Goal: Task Accomplishment & Management: Complete application form

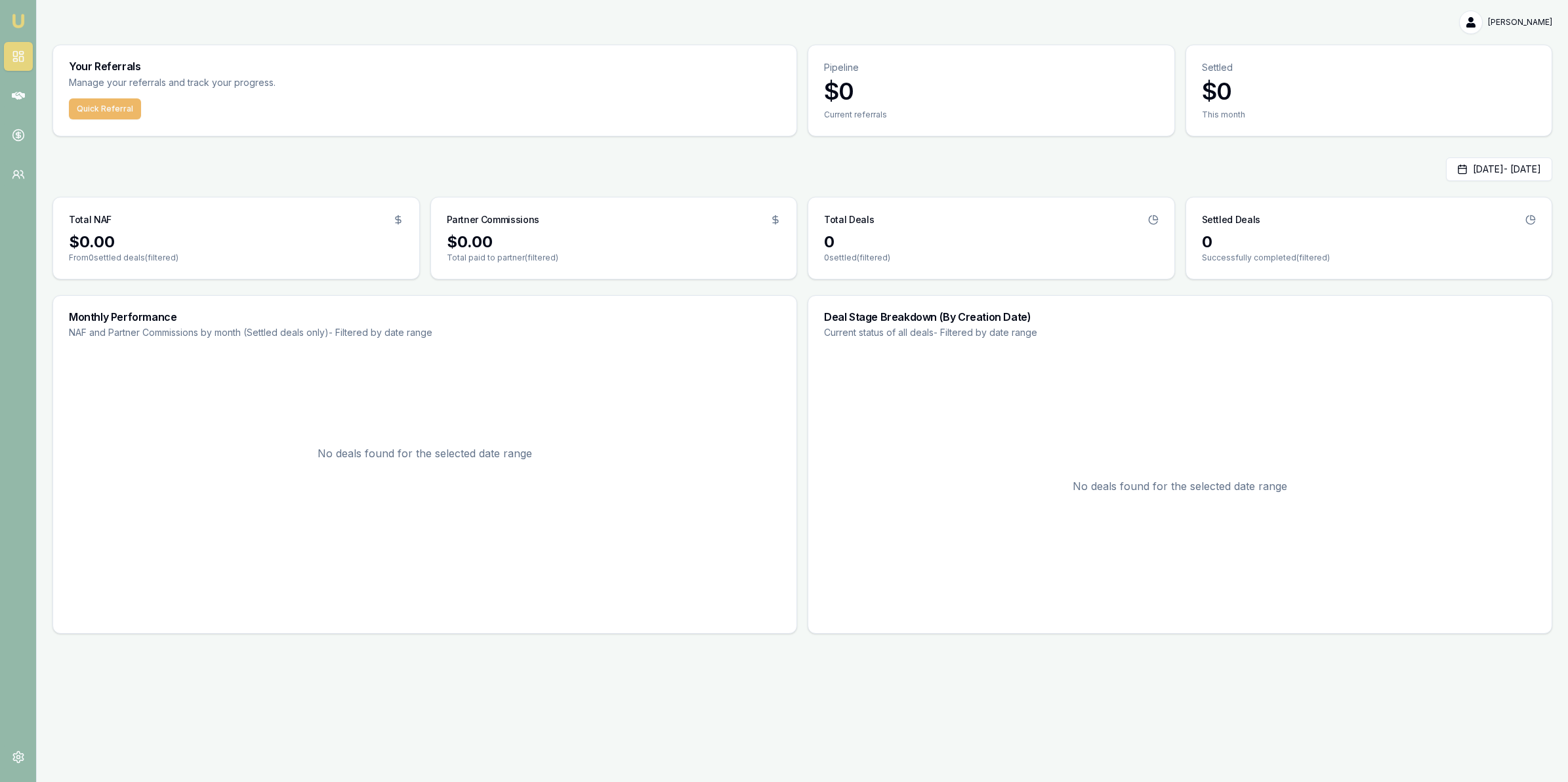
click at [109, 103] on button "Quick Referral" at bounding box center [104, 109] width 72 height 21
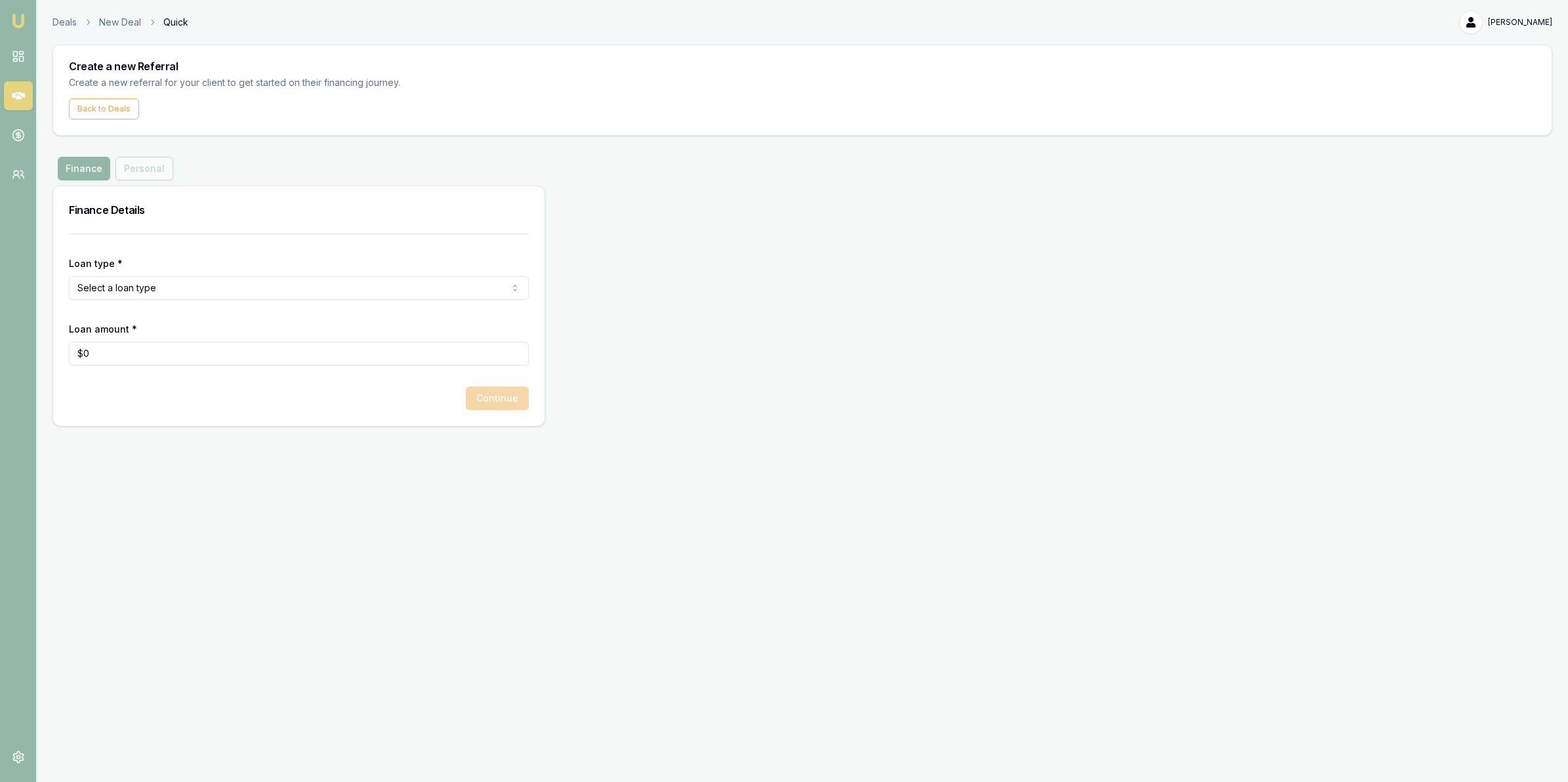
click at [115, 289] on html "Emu Money Deals New Deal Quick [PERSON_NAME] Toggle Menu Create a new Referral …" at bounding box center [784, 391] width 1568 height 782
select select "COMMERCIAL_ASSET"
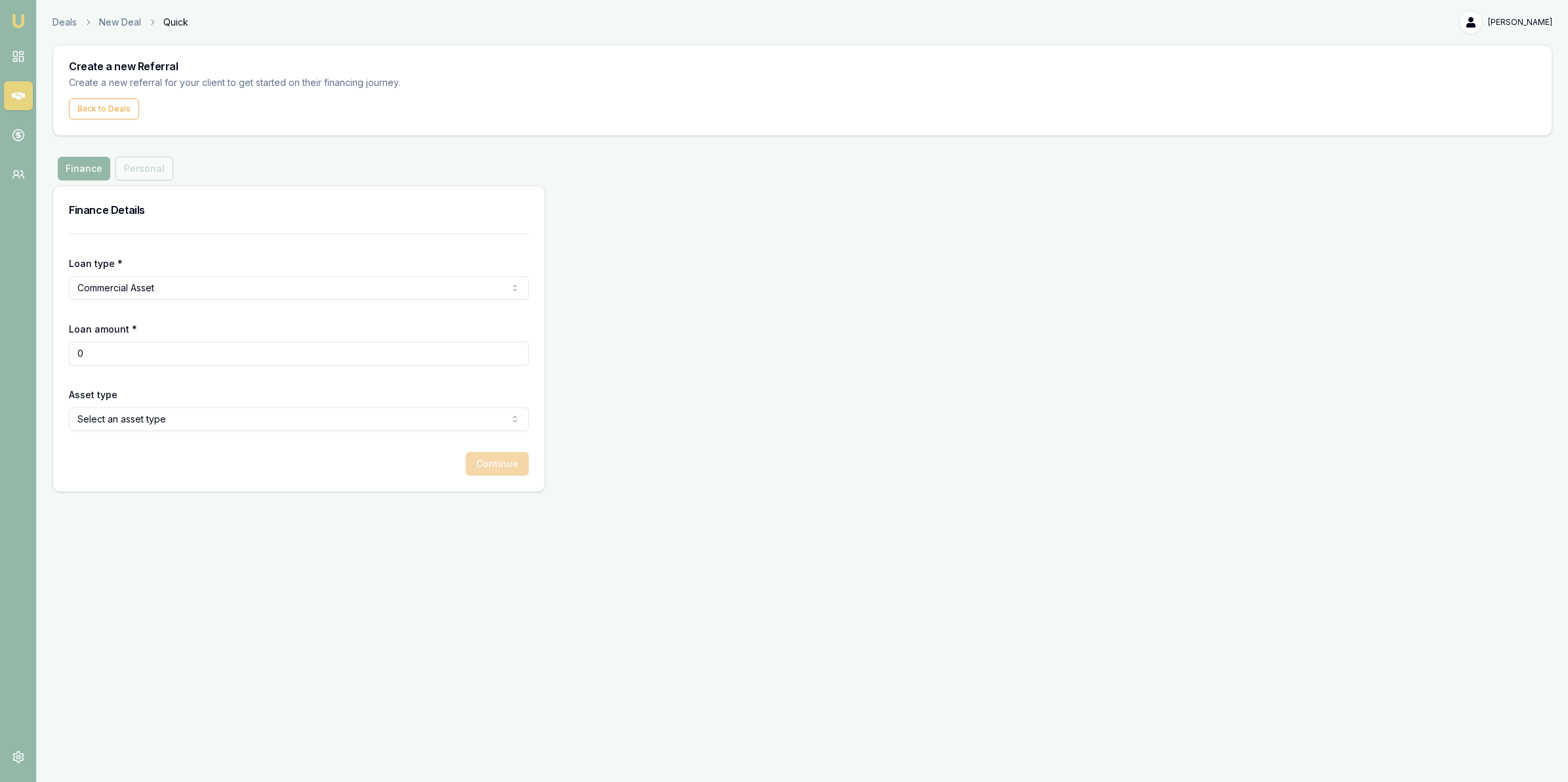
click at [136, 346] on input "0" at bounding box center [299, 353] width 460 height 24
drag, startPoint x: 135, startPoint y: 351, endPoint x: 37, endPoint y: 357, distance: 98.2
click at [37, 357] on main "Create a new Referral Create a new referral for your client to get started on t…" at bounding box center [802, 268] width 1532 height 448
type input "$35,000"
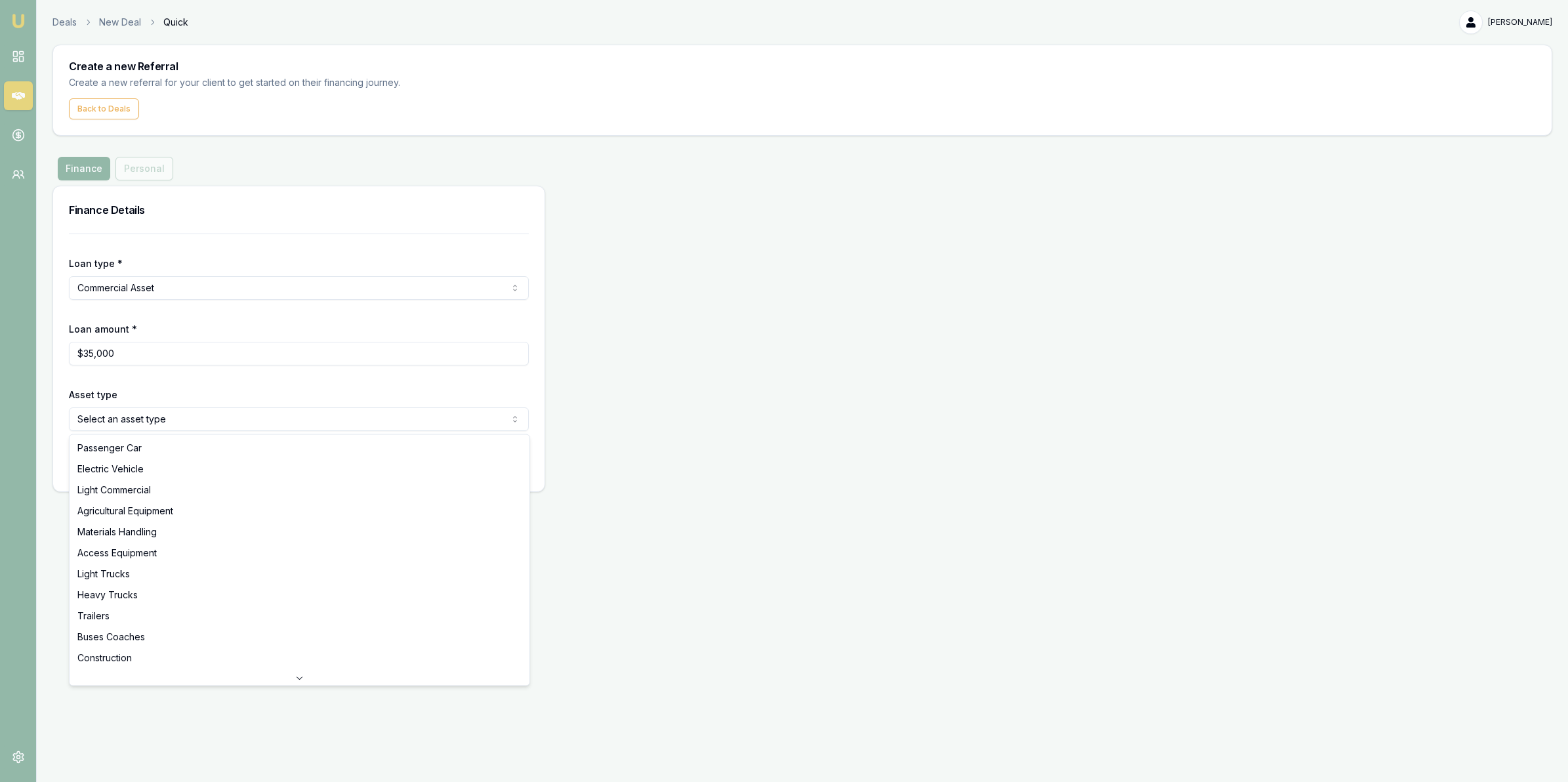
click at [139, 425] on html "Emu Money Deals New Deal Quick [PERSON_NAME] Toggle Menu Create a new Referral …" at bounding box center [784, 391] width 1568 height 782
select select "HOSPITALITY_AND_CATERING"
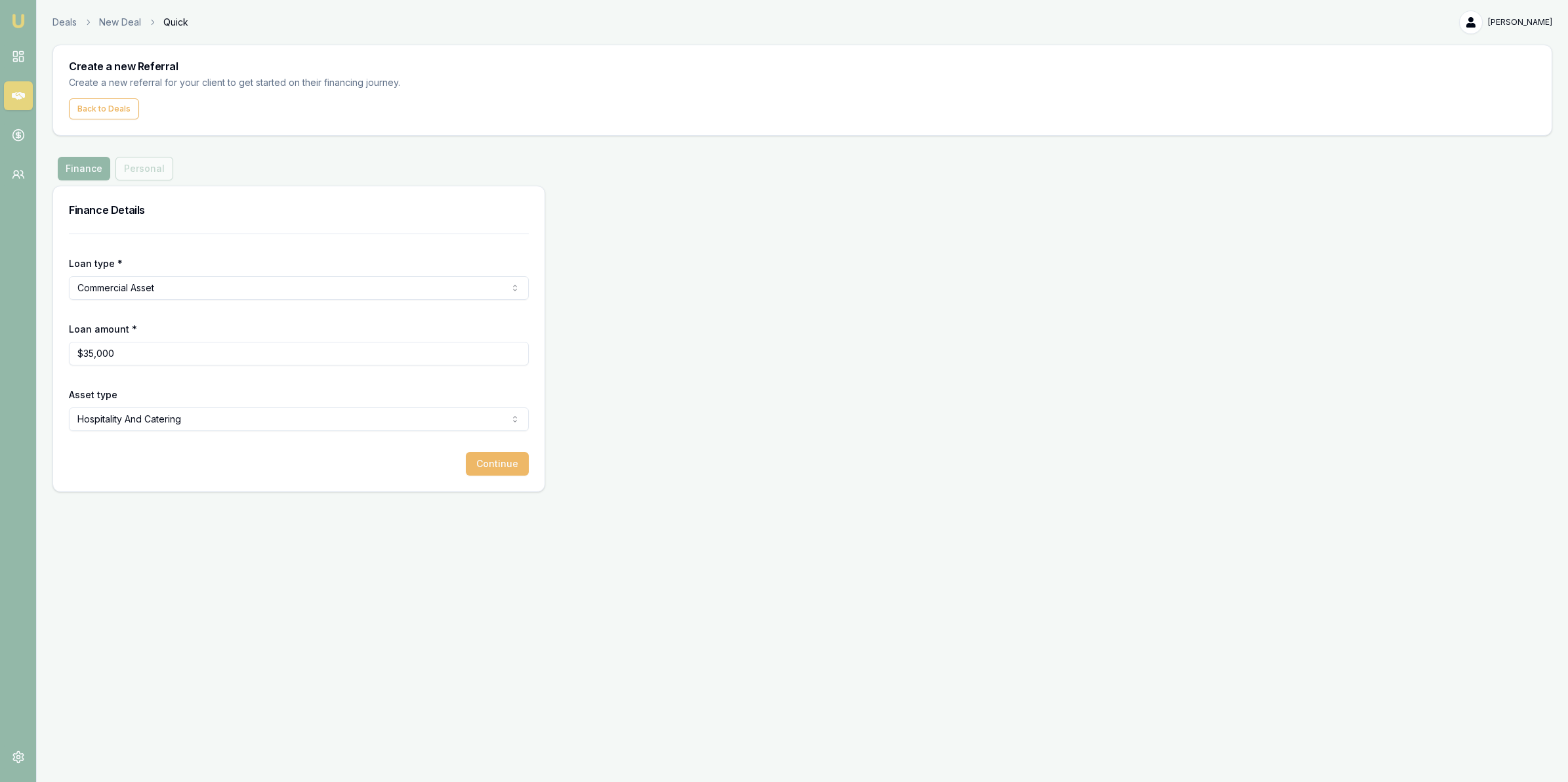
click at [487, 460] on button "Continue" at bounding box center [498, 464] width 63 height 24
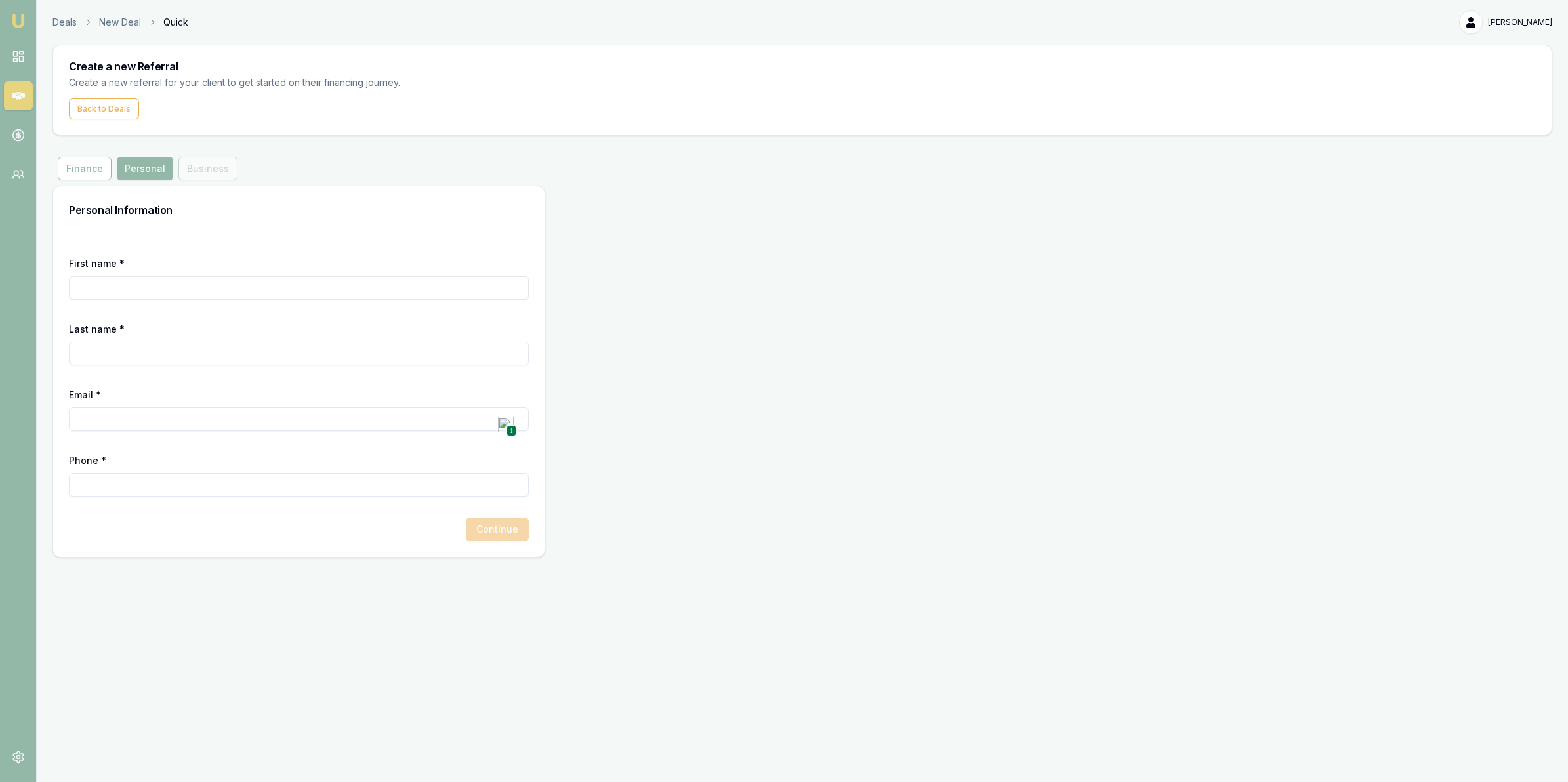
click at [156, 273] on div "First name *" at bounding box center [299, 278] width 460 height 45
click at [156, 279] on input "First name *" at bounding box center [299, 288] width 460 height 24
type input "RAHUL"
type input "[PERSON_NAME]"
type input "[PERSON_NAME][EMAIL_ADDRESS][DOMAIN_NAME]"
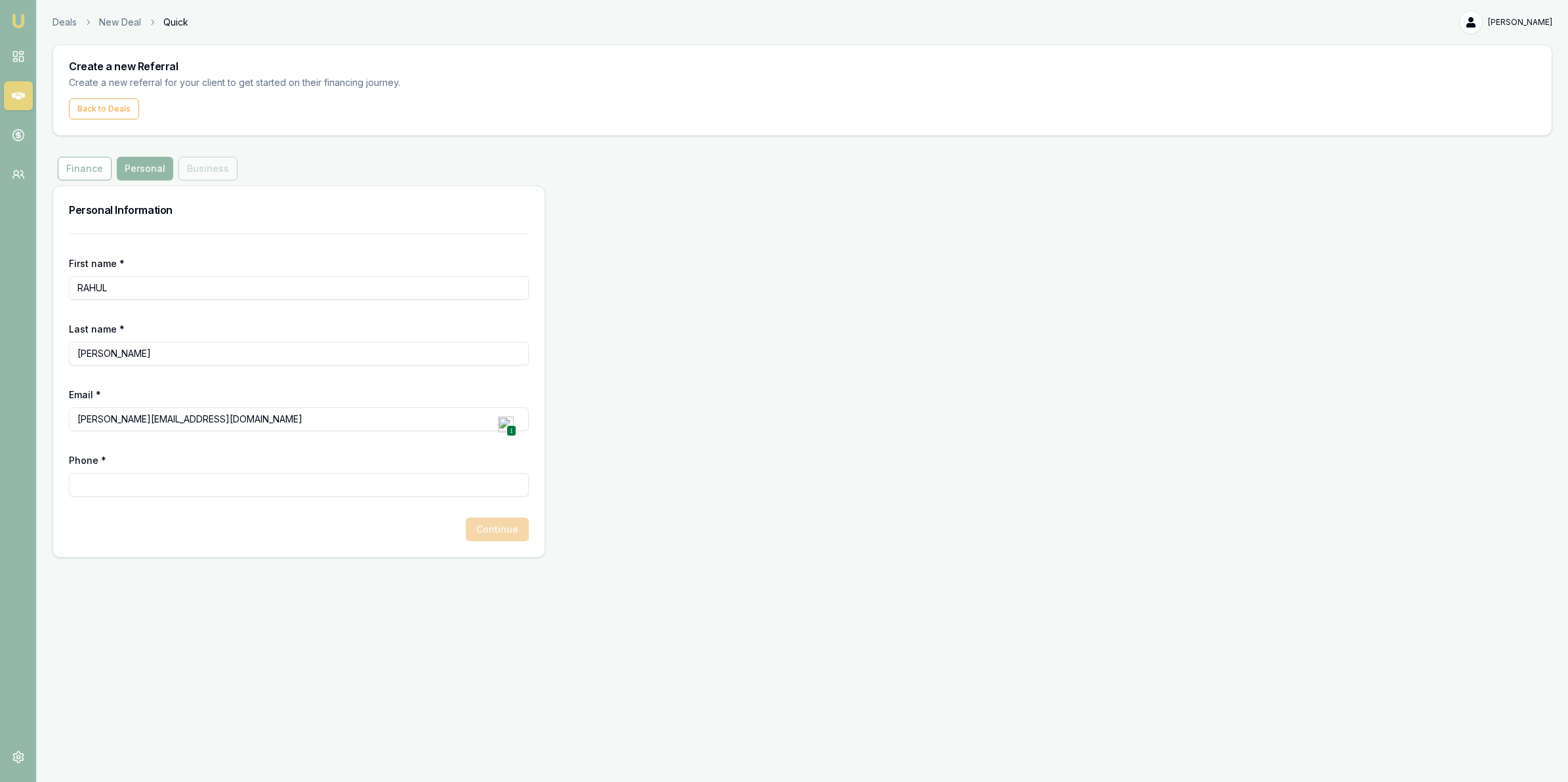
type input "0470 108 850"
drag, startPoint x: 106, startPoint y: 412, endPoint x: 1, endPoint y: 396, distance: 106.2
click at [1, 396] on div "Emu Money Deals New Deal Quick [PERSON_NAME] Toggle Menu Create a new Referral …" at bounding box center [784, 391] width 1568 height 782
paste input "[EMAIL_ADDRESS][DOMAIN_NAME]"
type input "[EMAIL_ADDRESS][DOMAIN_NAME]"
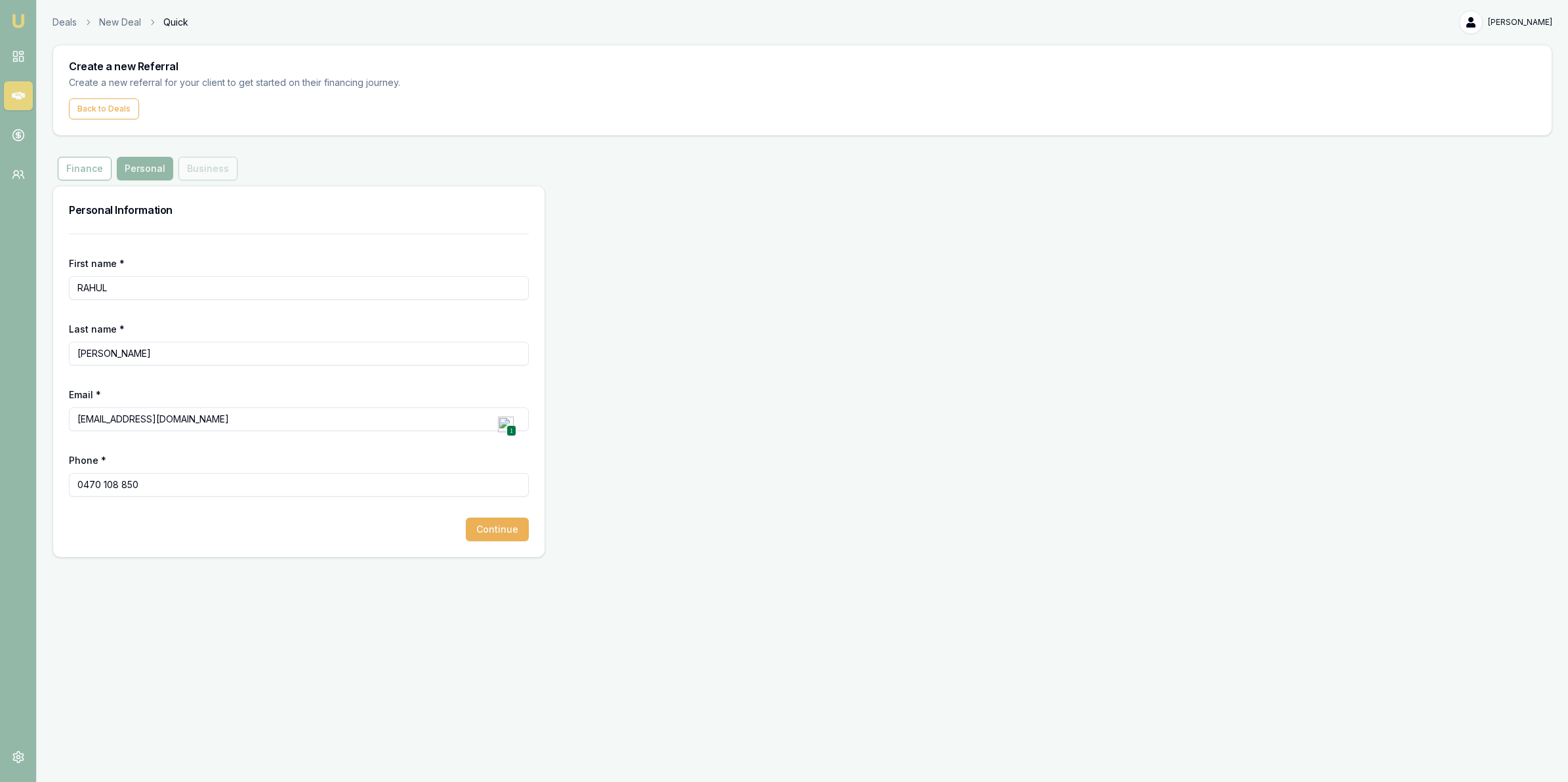
click at [297, 702] on div "Emu Money Deals New Deal Quick [PERSON_NAME] Toggle Menu Create a new Referral …" at bounding box center [784, 391] width 1568 height 782
click at [481, 527] on button "Continue" at bounding box center [498, 529] width 63 height 24
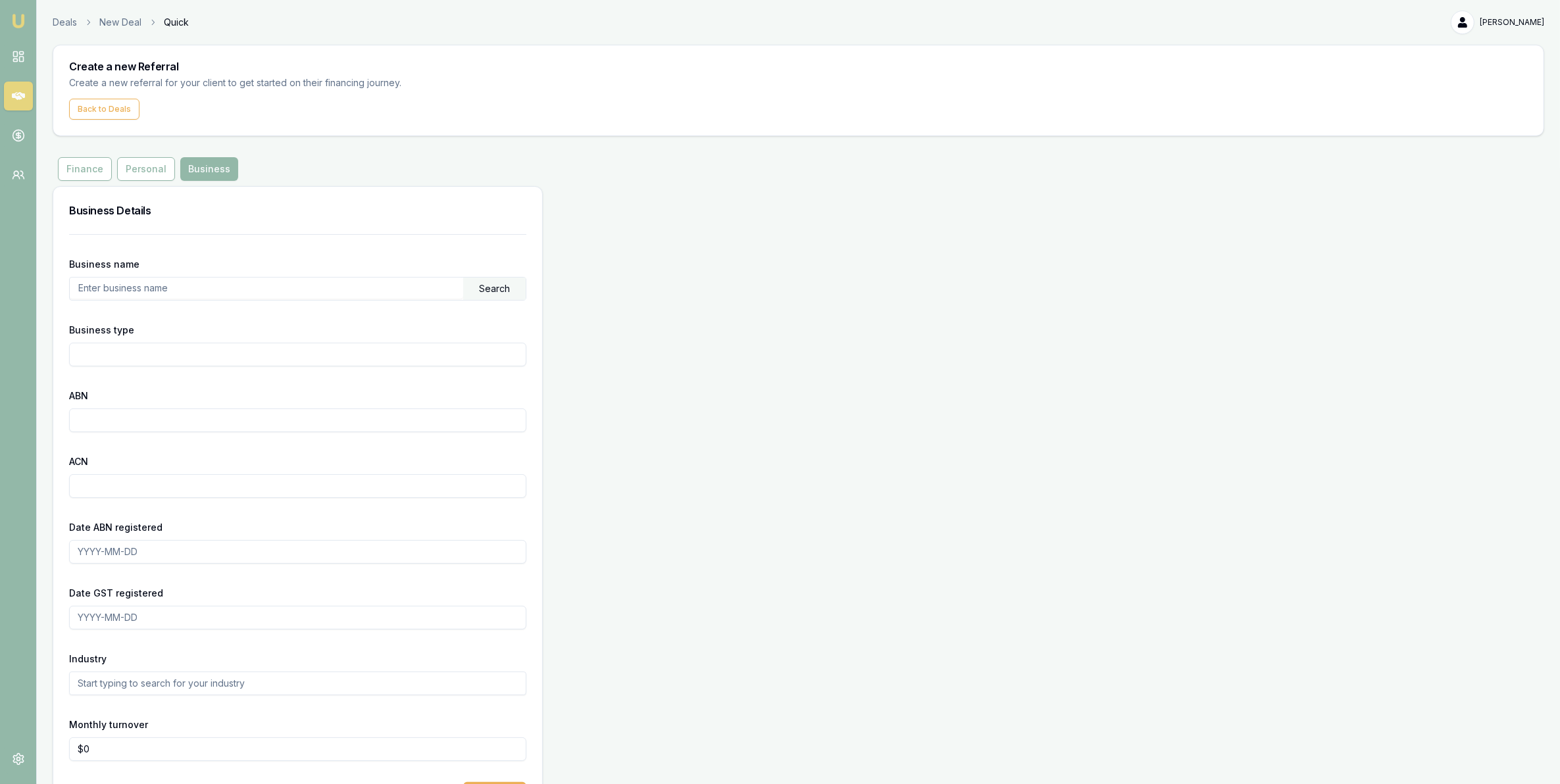
click at [475, 297] on div "Search" at bounding box center [495, 289] width 63 height 22
click at [380, 288] on input "text" at bounding box center [266, 288] width 393 height 21
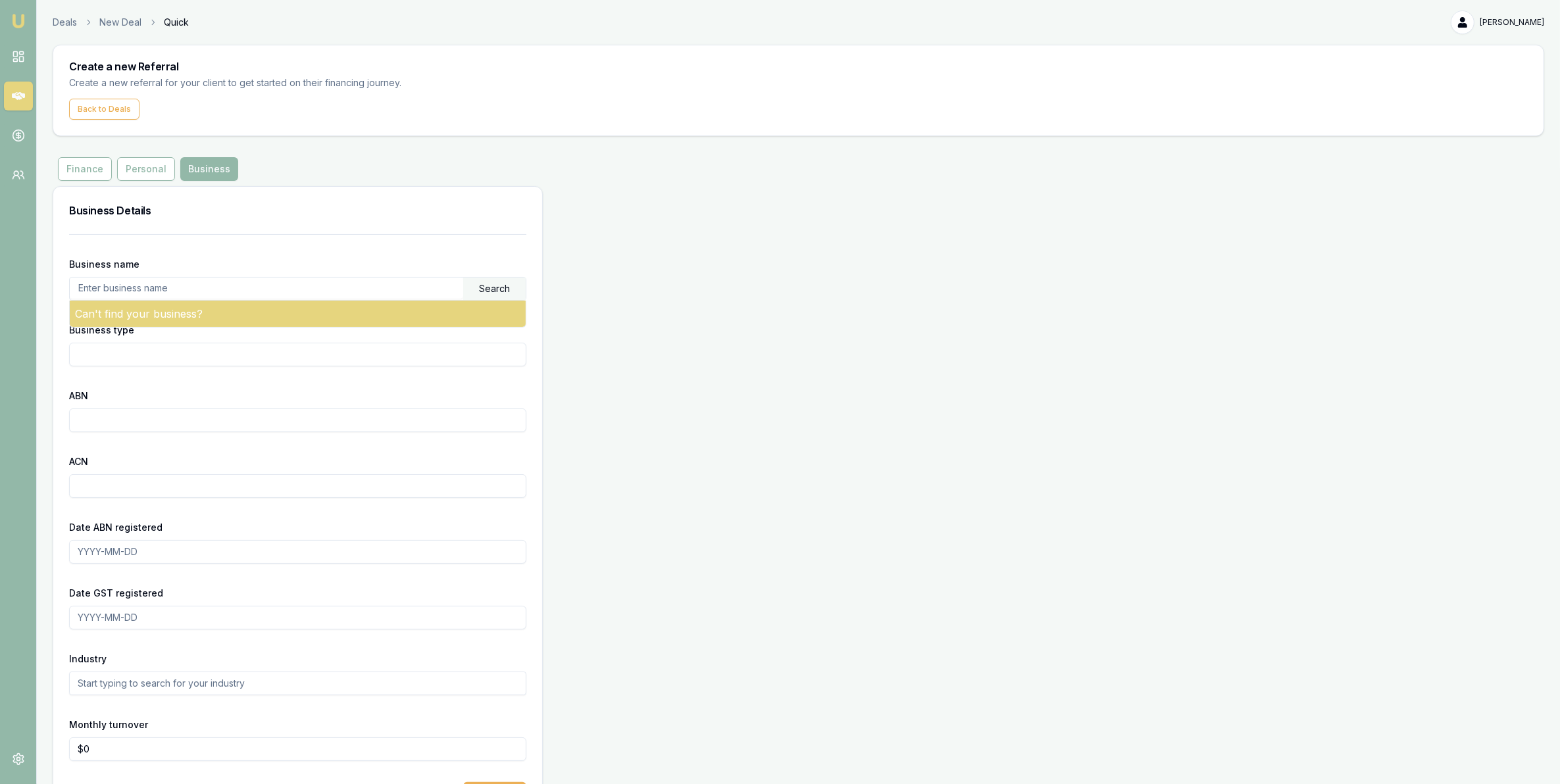
click at [316, 301] on div "Can't find your business?" at bounding box center [298, 314] width 456 height 26
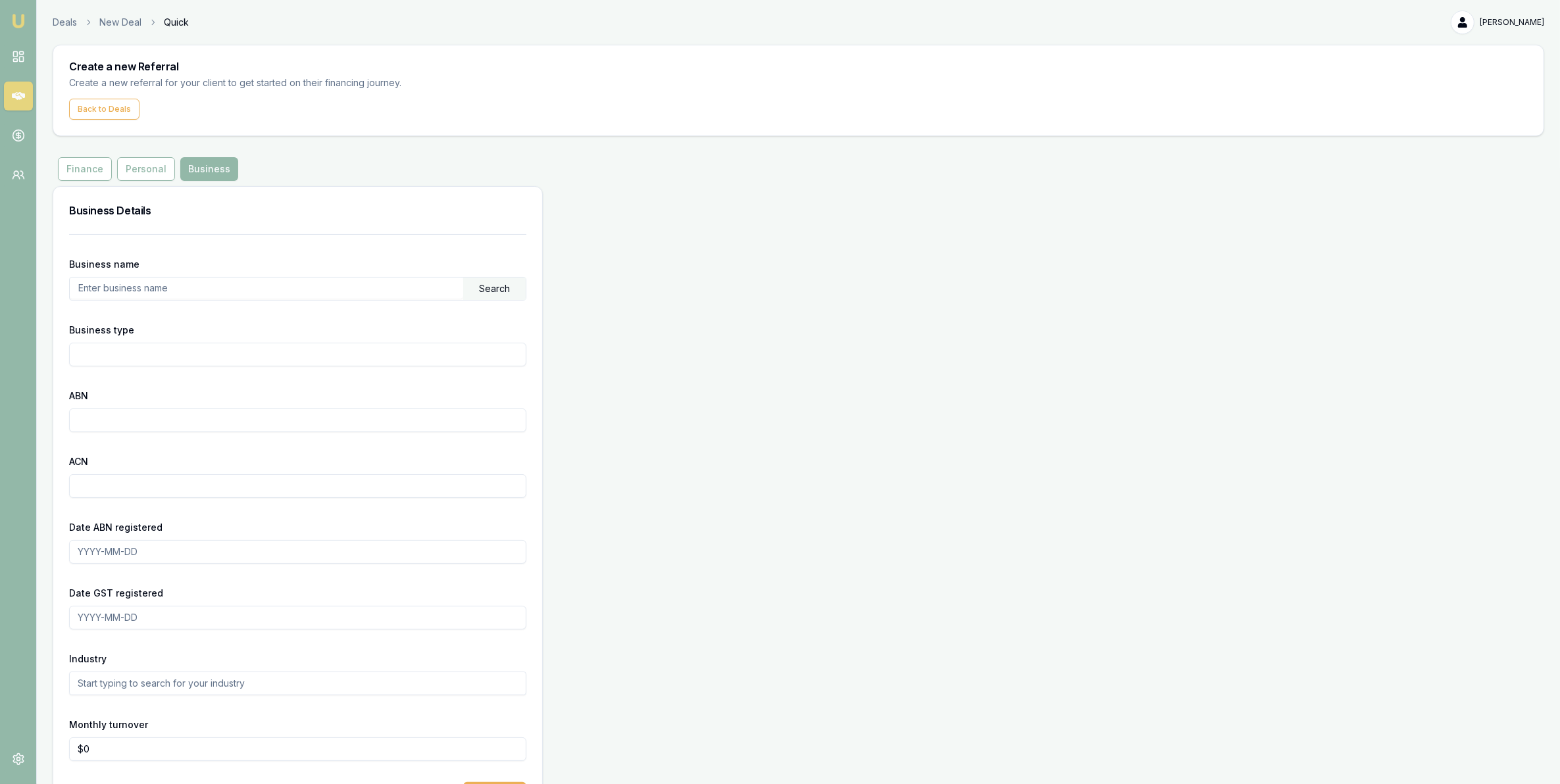
click at [320, 293] on input "text" at bounding box center [266, 288] width 393 height 21
click at [135, 296] on input "text" at bounding box center [266, 288] width 393 height 21
paste input "EATERY SOLUTIONS PTY LTD"
type input "EATERY SOLUTIONS PTY LTD"
click at [495, 276] on div "Business name EATERY SOLUTIONS PTY LTD Search" at bounding box center [298, 278] width 458 height 45
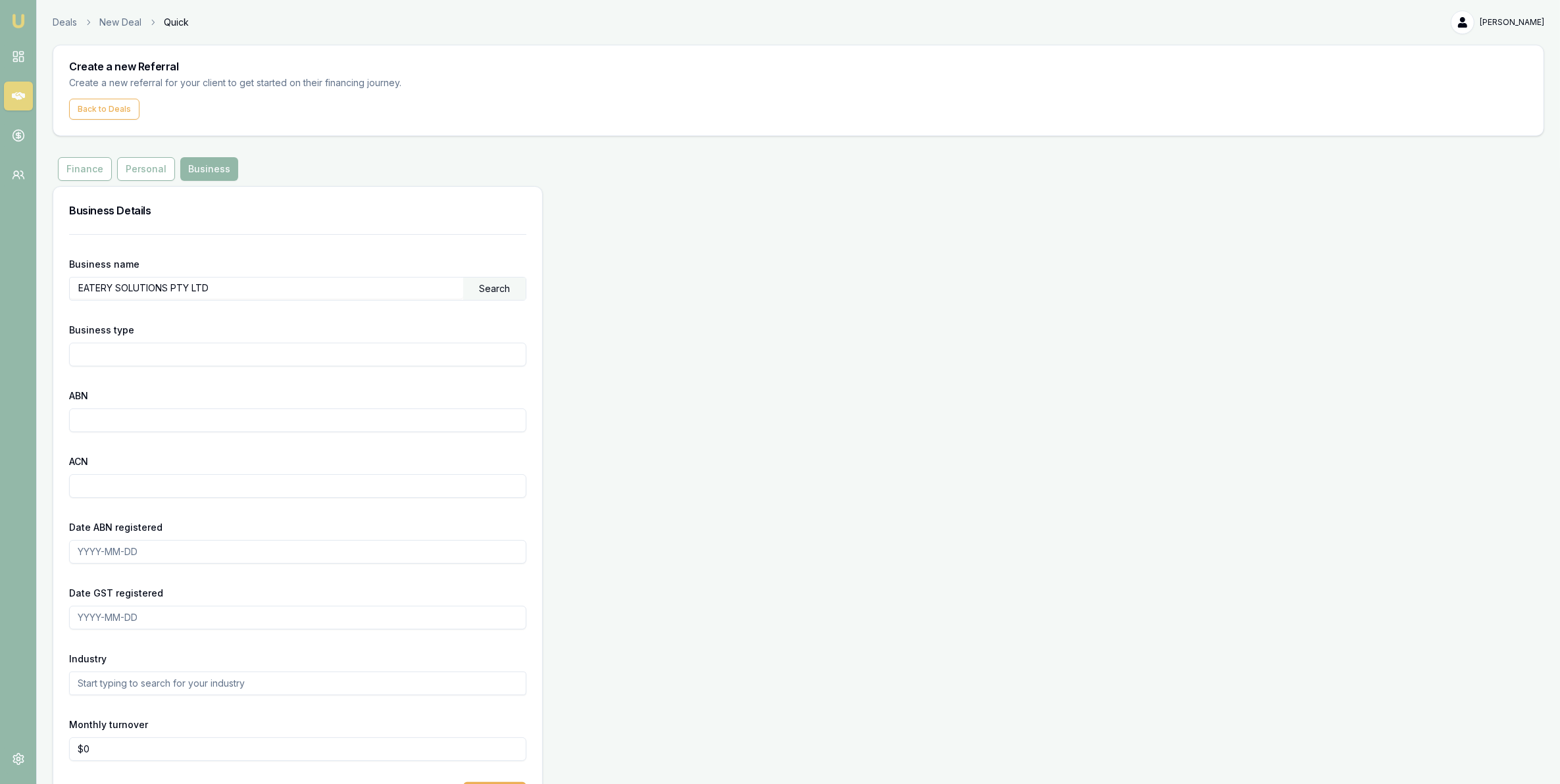
click at [487, 291] on div "Search" at bounding box center [495, 289] width 63 height 22
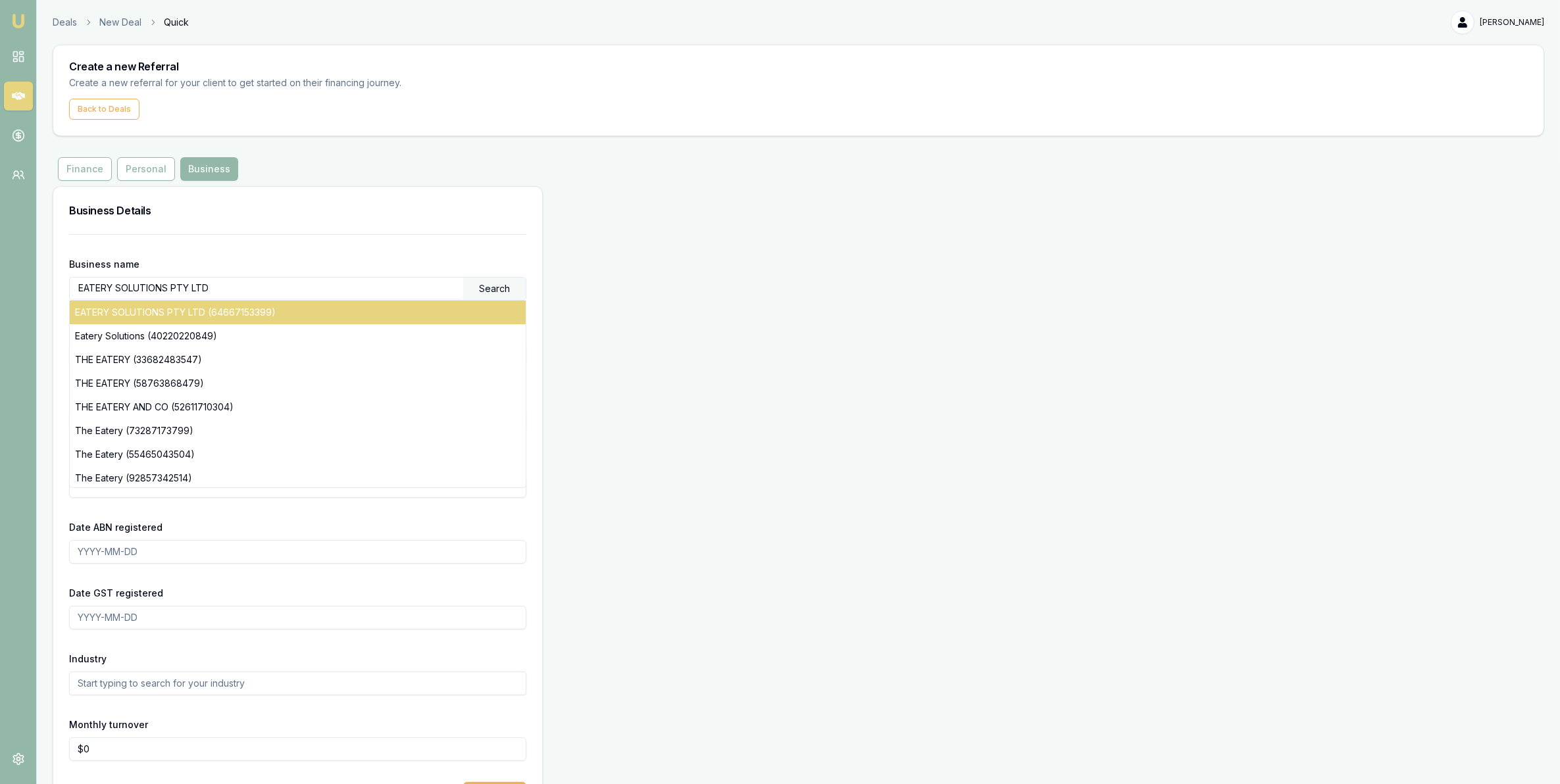
click at [168, 313] on div "EATERY SOLUTIONS PTY LTD (64667153399)" at bounding box center [298, 313] width 456 height 24
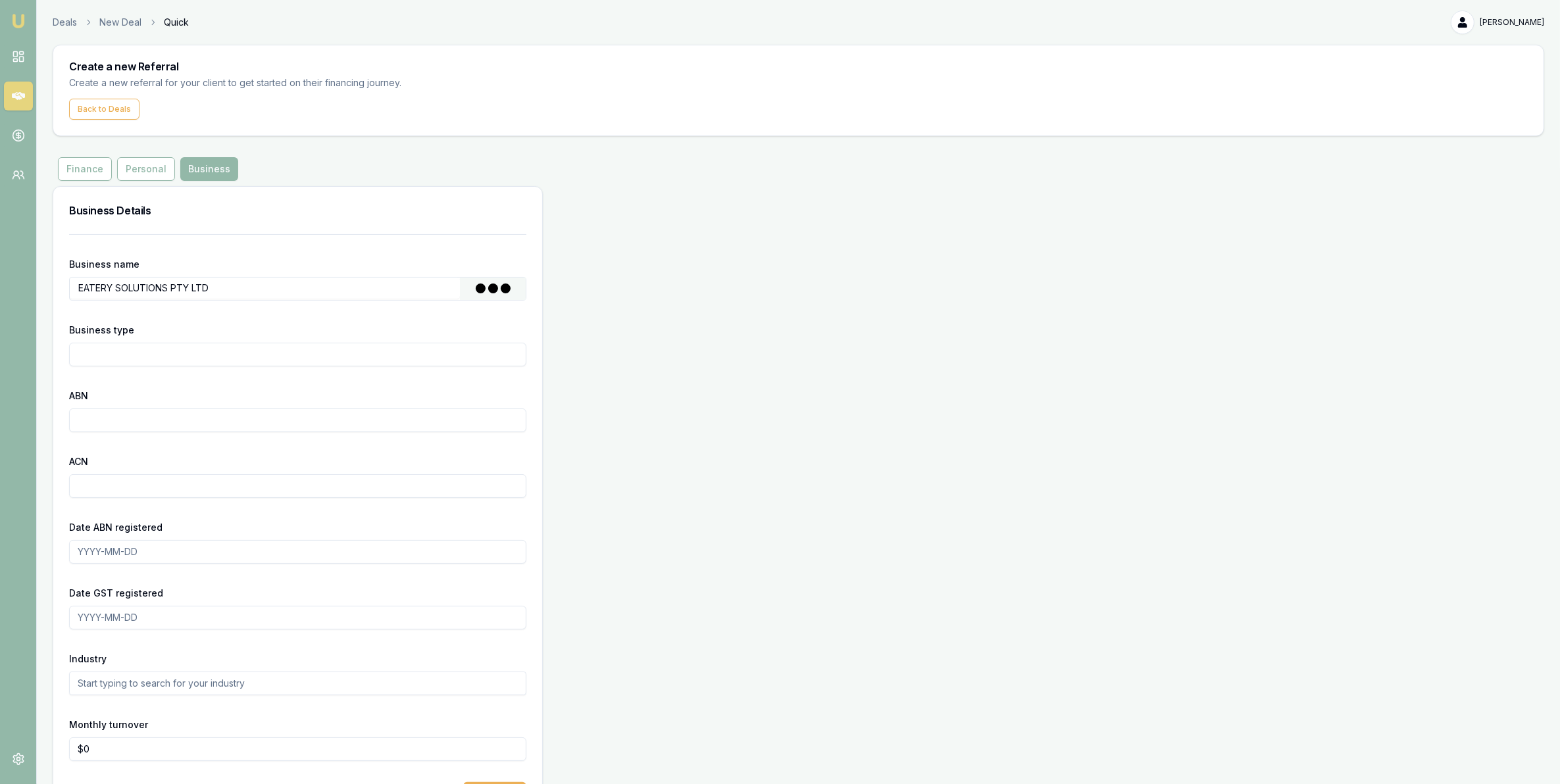
type input "Australian Private Company"
type input "64667153399"
type input "667153399"
type input "[DATE]"
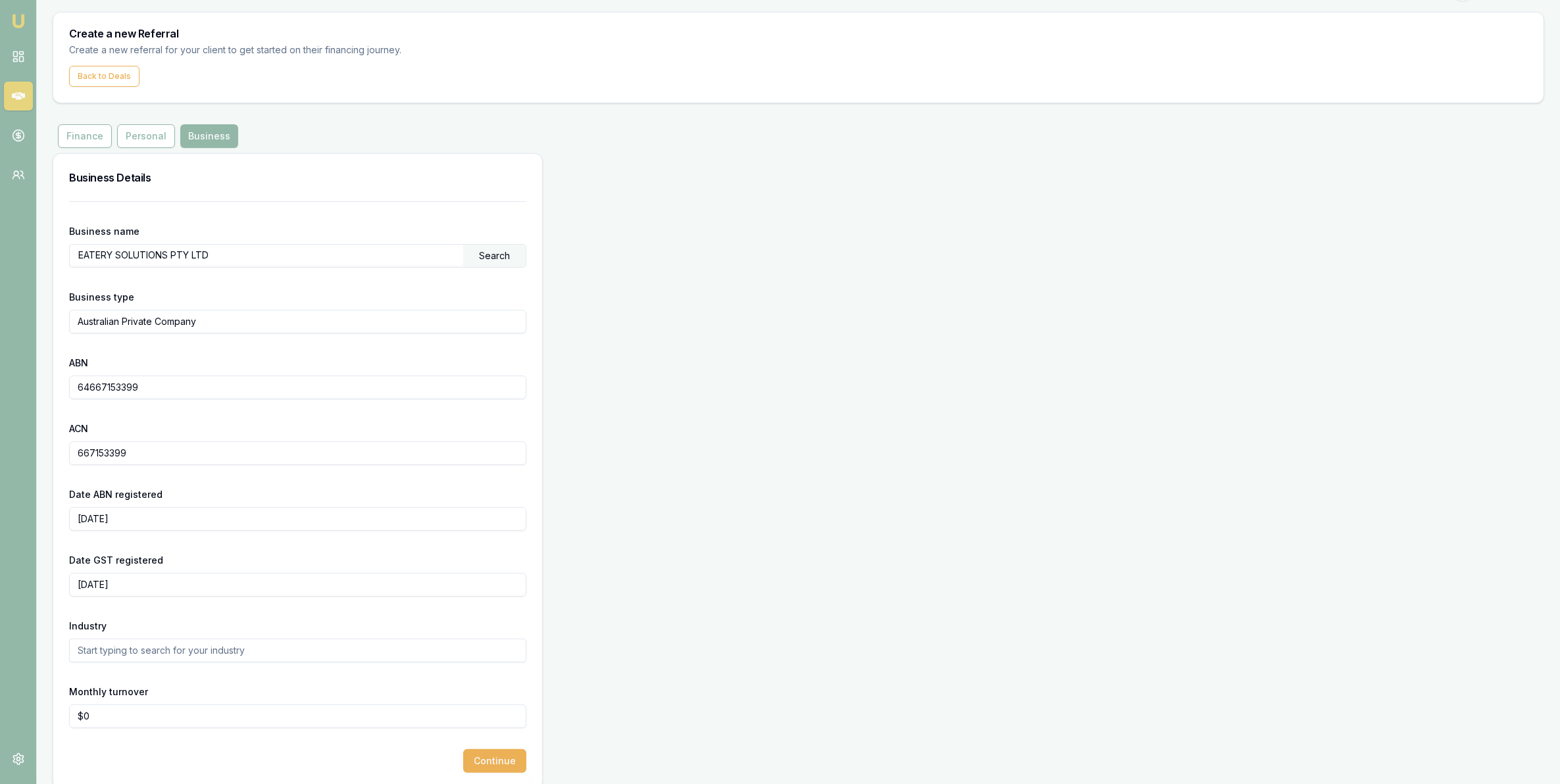
scroll to position [48, 0]
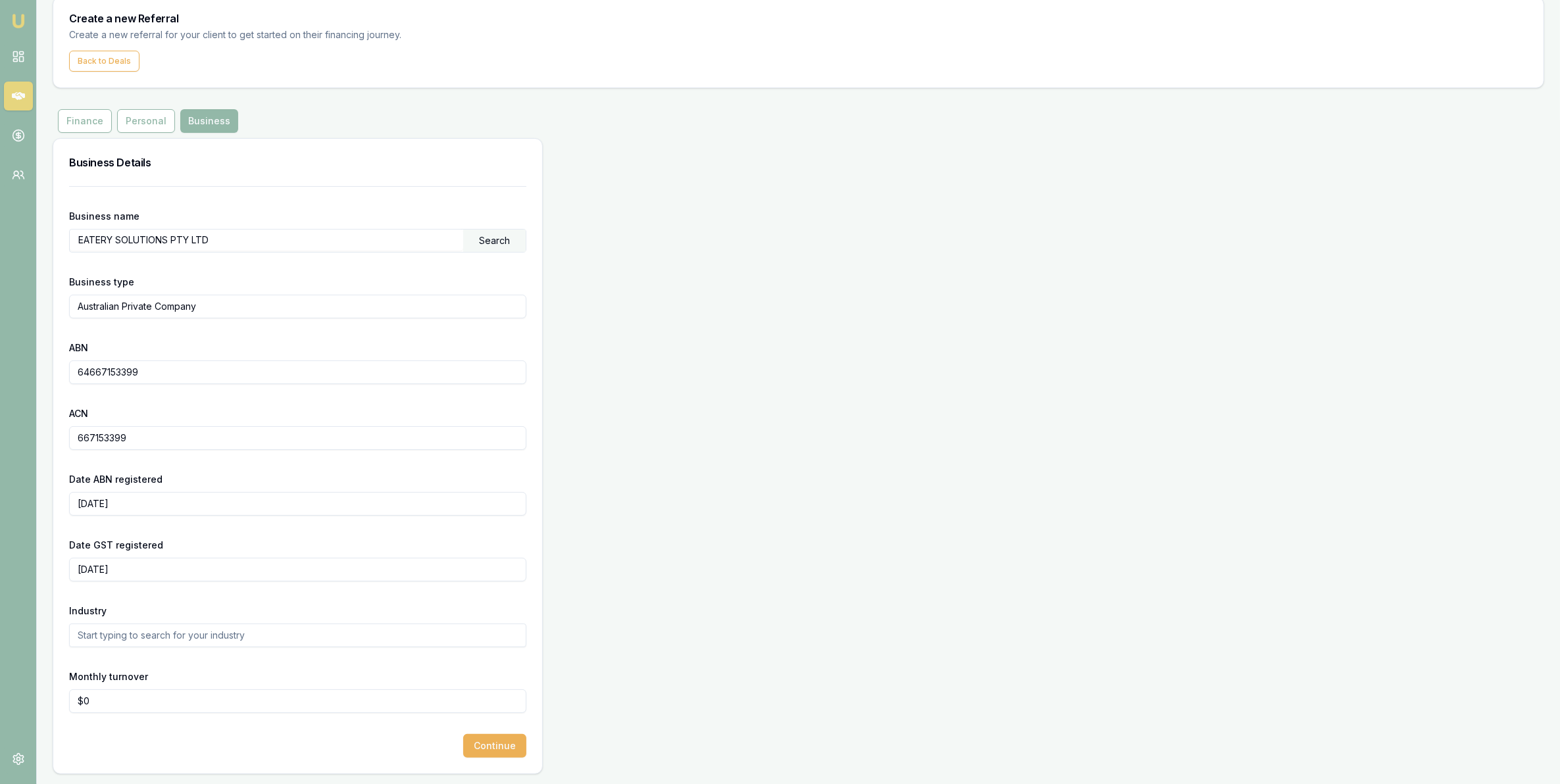
click at [140, 638] on input "text" at bounding box center [298, 635] width 458 height 24
click at [167, 656] on div "Cafes and Restaurants" at bounding box center [298, 659] width 456 height 24
type input "Cafes and Restaurants"
click at [501, 745] on button "Continue" at bounding box center [495, 746] width 63 height 24
